Goal: Task Accomplishment & Management: Complete application form

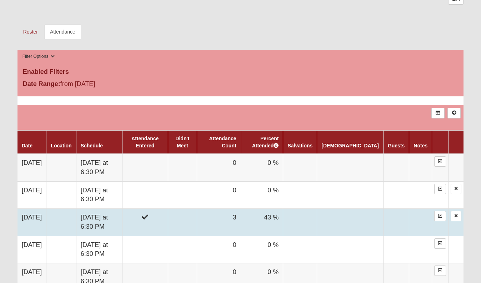
scroll to position [331, 0]
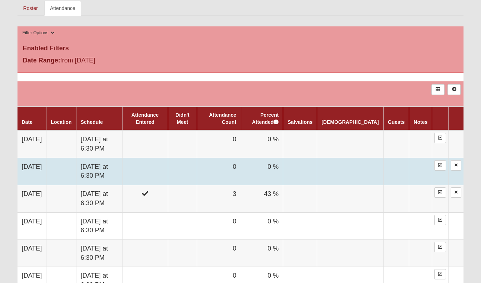
click at [165, 173] on td at bounding box center [145, 171] width 46 height 27
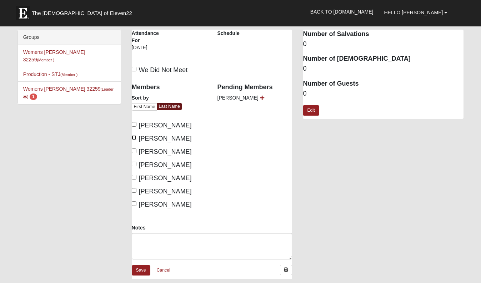
click at [134, 138] on input "[PERSON_NAME]" at bounding box center [134, 137] width 5 height 5
checkbox input "true"
click at [135, 151] on input "[PERSON_NAME]" at bounding box center [134, 151] width 5 height 5
checkbox input "true"
click at [135, 164] on input "[PERSON_NAME]" at bounding box center [134, 164] width 5 height 5
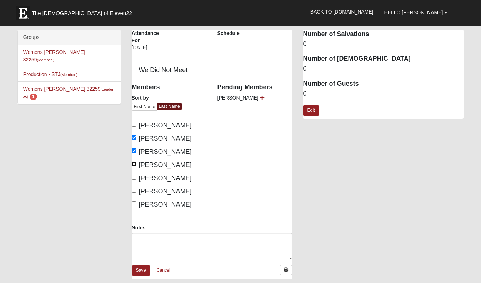
checkbox input "true"
click at [135, 192] on input "Piscitellj, Melissa" at bounding box center [134, 190] width 5 height 5
checkbox input "true"
drag, startPoint x: 136, startPoint y: 204, endPoint x: 141, endPoint y: 204, distance: 4.7
click at [136, 204] on label "Sopotnick, Ashley" at bounding box center [162, 205] width 60 height 10
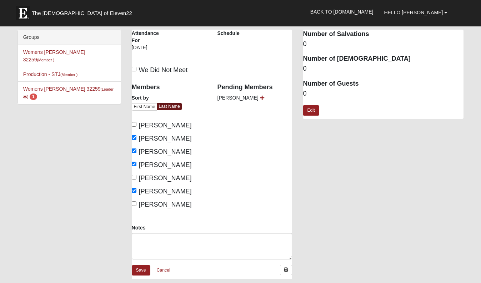
click at [136, 204] on input "Sopotnick, Ashley" at bounding box center [134, 203] width 5 height 5
checkbox input "true"
click at [260, 98] on icon at bounding box center [262, 97] width 4 height 5
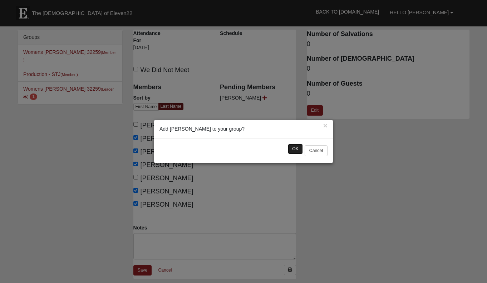
click at [289, 149] on button "OK" at bounding box center [295, 149] width 15 height 10
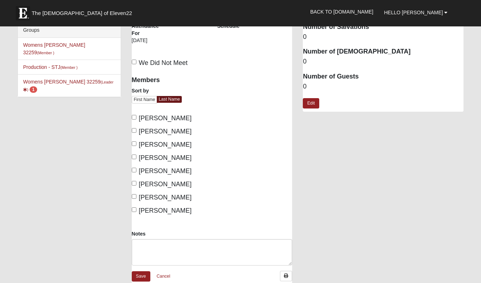
scroll to position [13, 0]
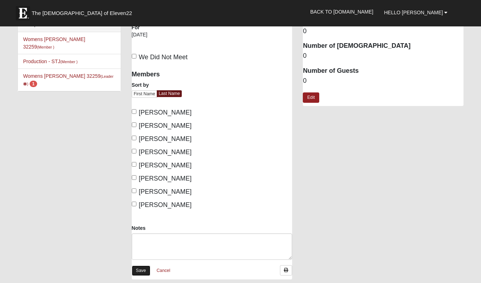
click at [141, 268] on link "Save" at bounding box center [141, 271] width 19 height 10
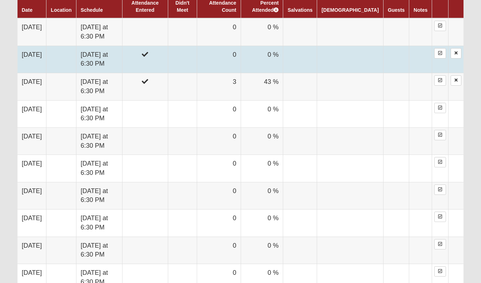
scroll to position [443, 0]
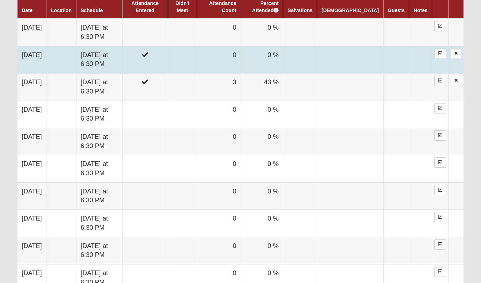
click at [281, 60] on td "0 %" at bounding box center [262, 59] width 43 height 27
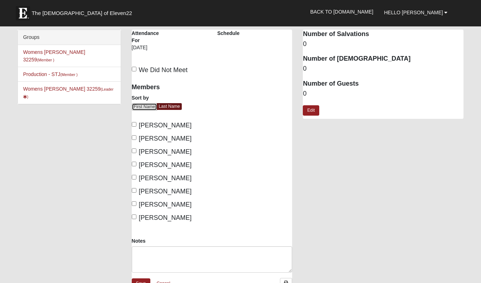
click at [146, 106] on link "First Name" at bounding box center [145, 107] width 26 height 8
click at [134, 125] on input "[PERSON_NAME]" at bounding box center [134, 124] width 5 height 5
checkbox input "true"
click at [135, 150] on input "Connie Jenks" at bounding box center [134, 151] width 5 height 5
checkbox input "true"
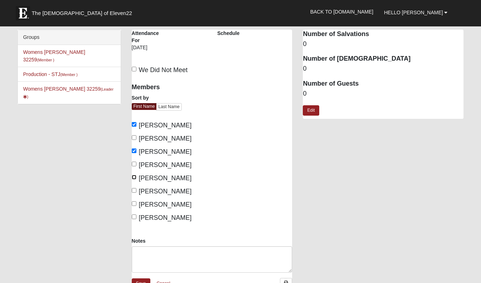
click at [136, 178] on input "Melissa Piscitellj" at bounding box center [134, 177] width 5 height 5
checkbox input "true"
click at [136, 165] on input "[PERSON_NAME]" at bounding box center [134, 164] width 5 height 5
checkbox input "true"
click at [135, 194] on label "Michele Mayerlen" at bounding box center [162, 192] width 60 height 10
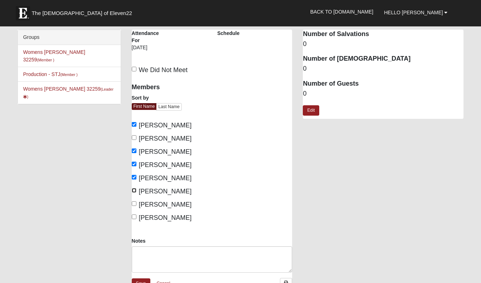
click at [135, 193] on input "Michele Mayerlen" at bounding box center [134, 190] width 5 height 5
checkbox input "true"
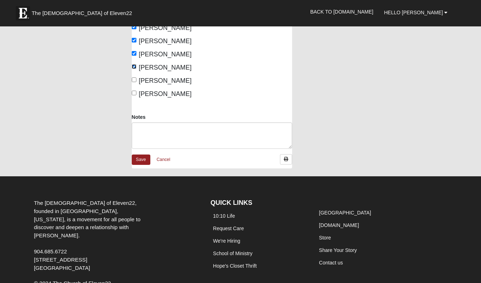
scroll to position [156, 0]
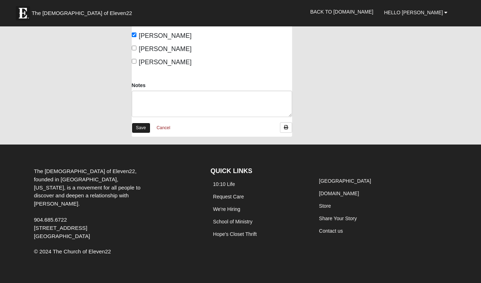
click at [145, 126] on link "Save" at bounding box center [141, 128] width 19 height 10
